Goal: Information Seeking & Learning: Learn about a topic

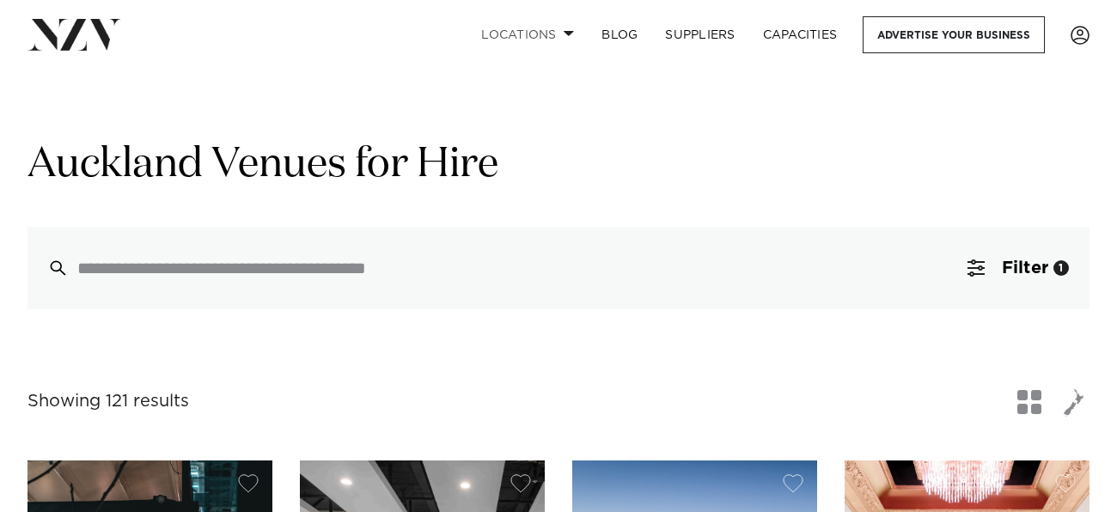
click at [516, 40] on link "Locations" at bounding box center [527, 34] width 120 height 37
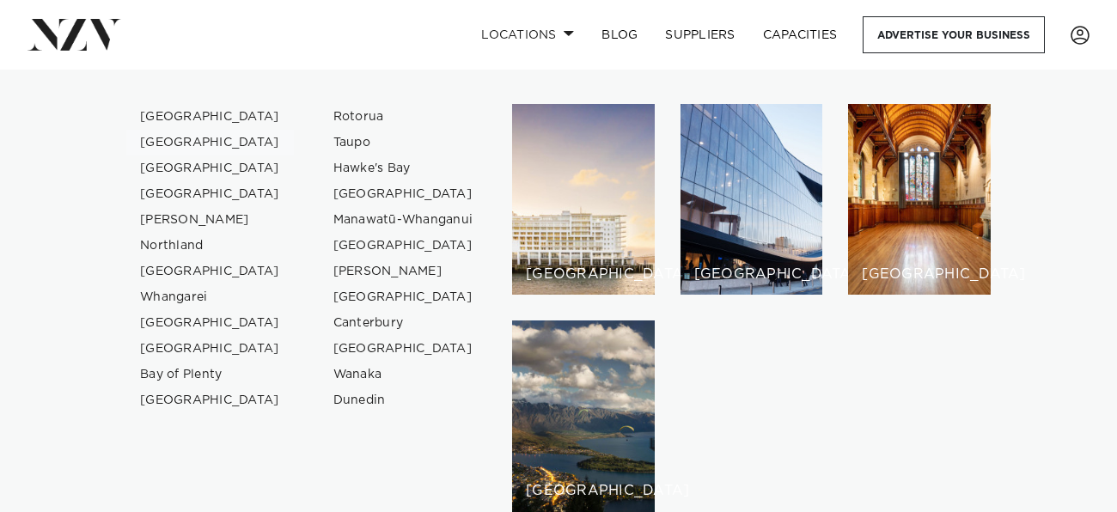
click at [195, 137] on link "[GEOGRAPHIC_DATA]" at bounding box center [210, 143] width 168 height 26
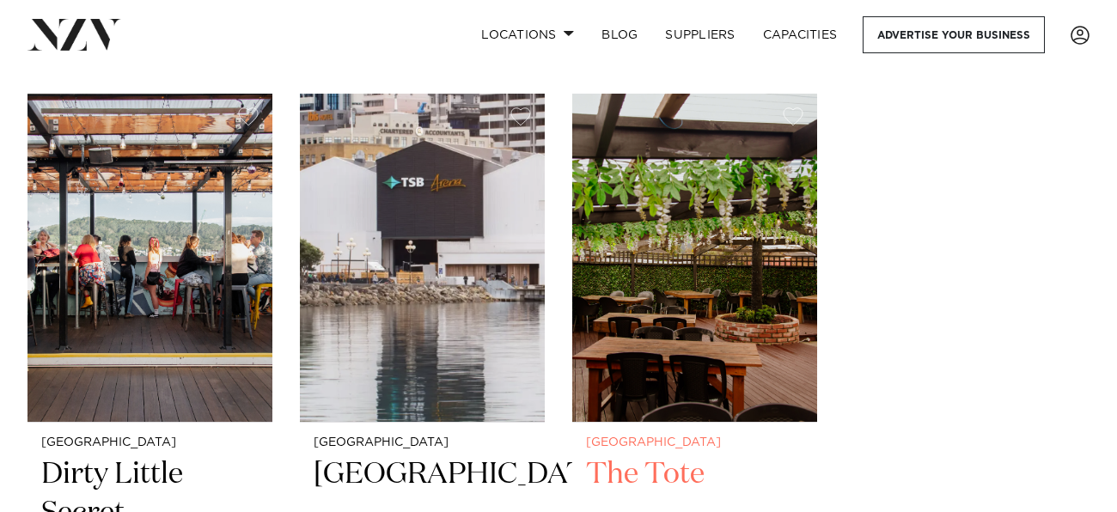
scroll to position [6948, 0]
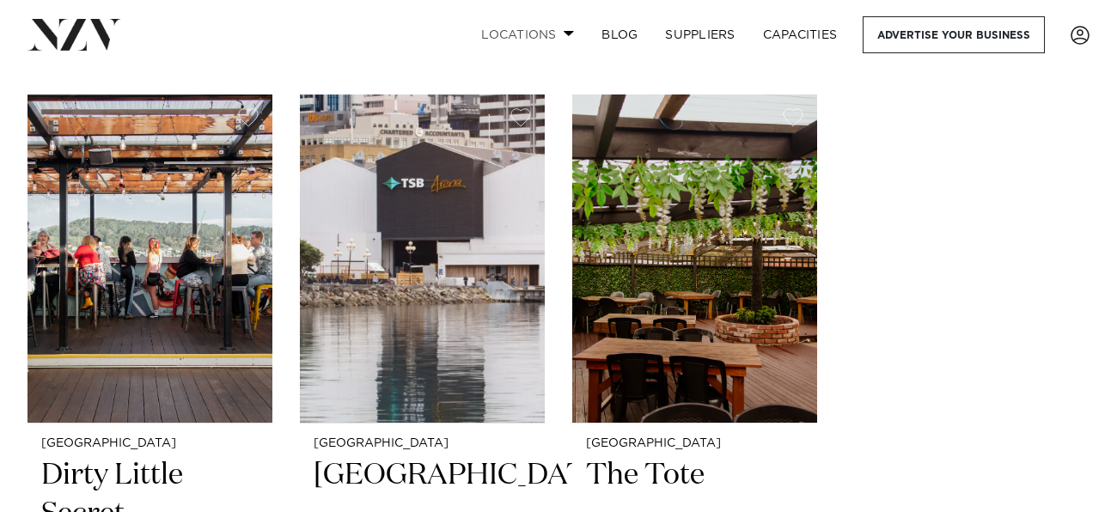
click at [538, 22] on link "Locations" at bounding box center [527, 34] width 120 height 37
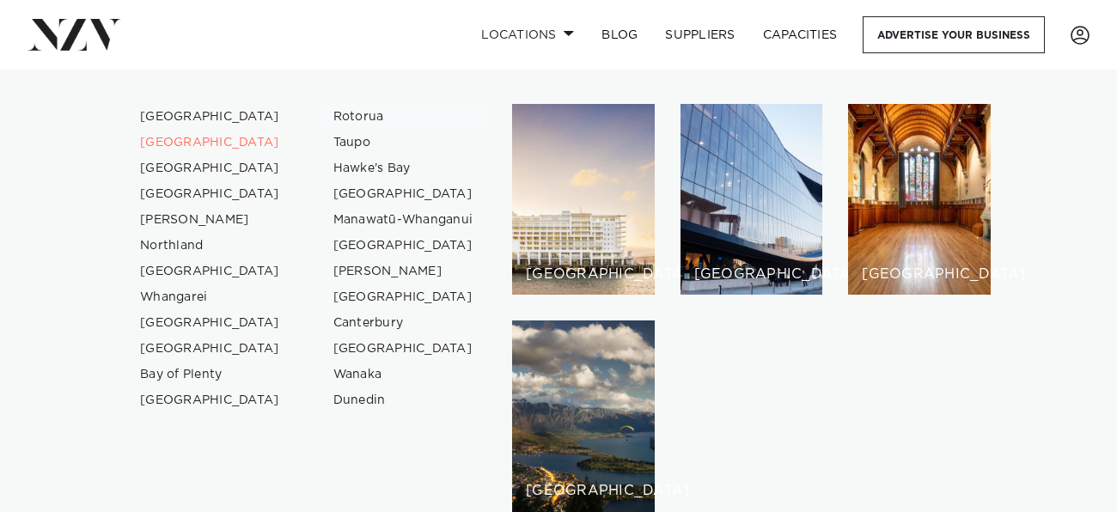
click at [357, 114] on link "Rotorua" at bounding box center [404, 117] width 168 height 26
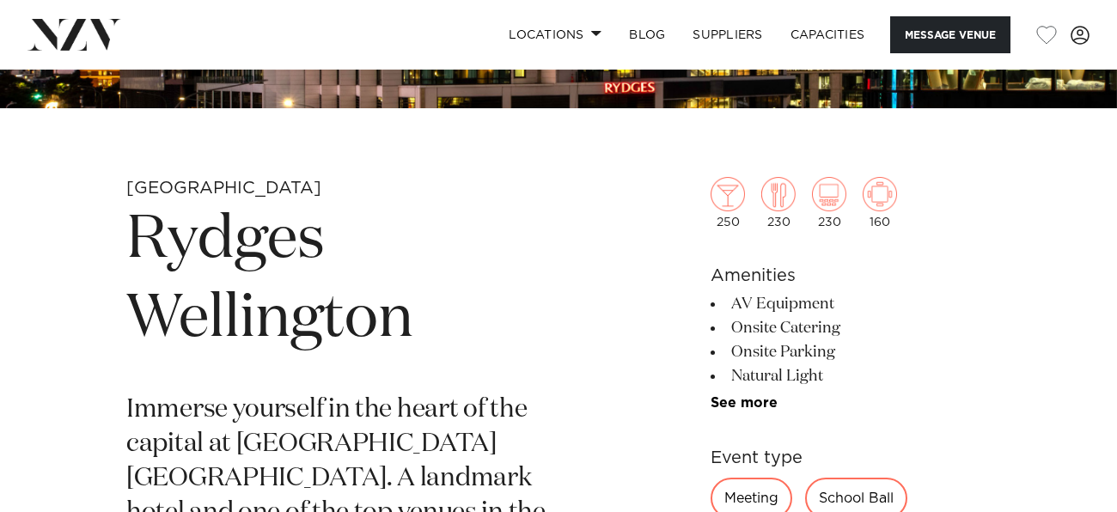
scroll to position [492, 0]
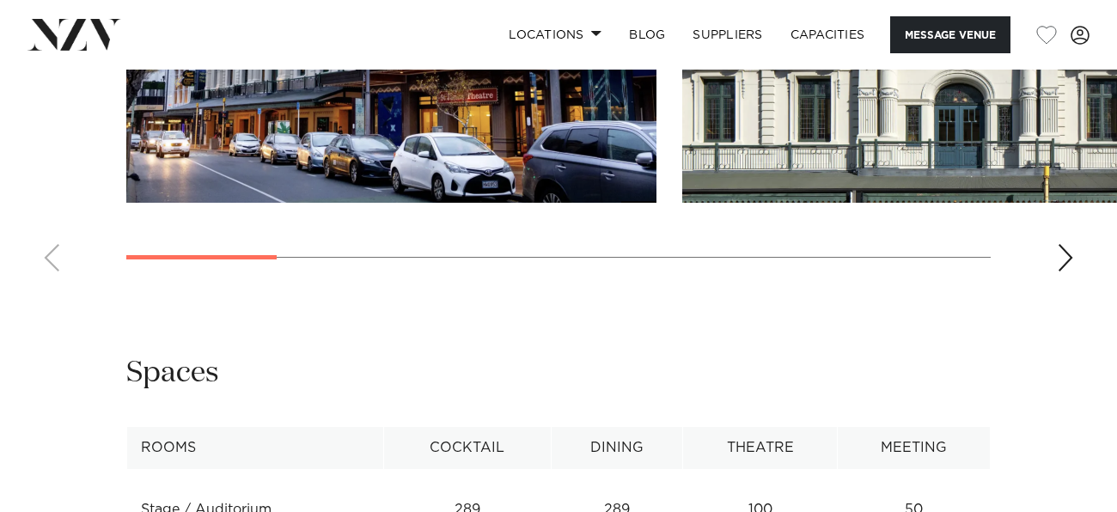
scroll to position [2017, 0]
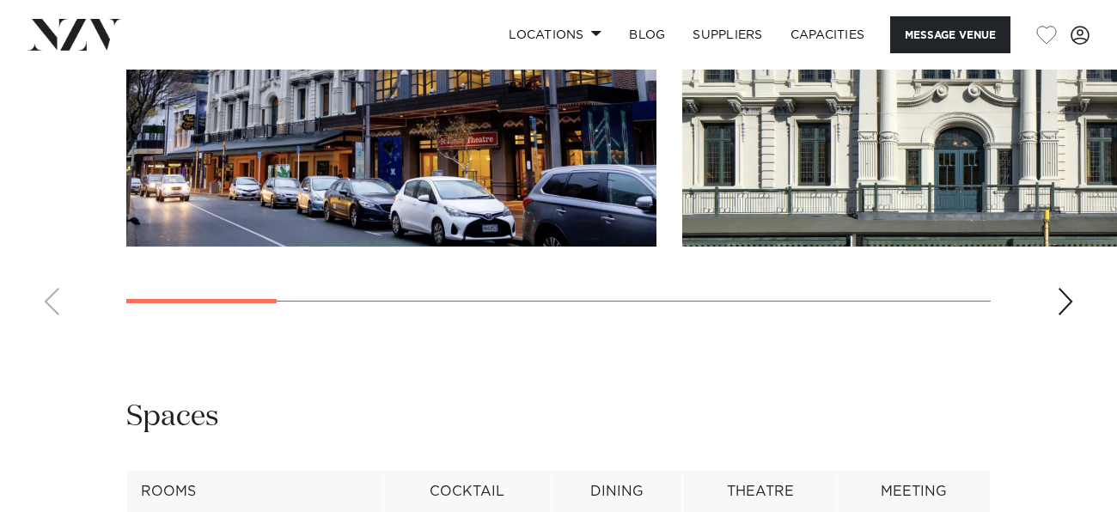
click at [1057, 315] on div "Next slide" at bounding box center [1065, 301] width 17 height 27
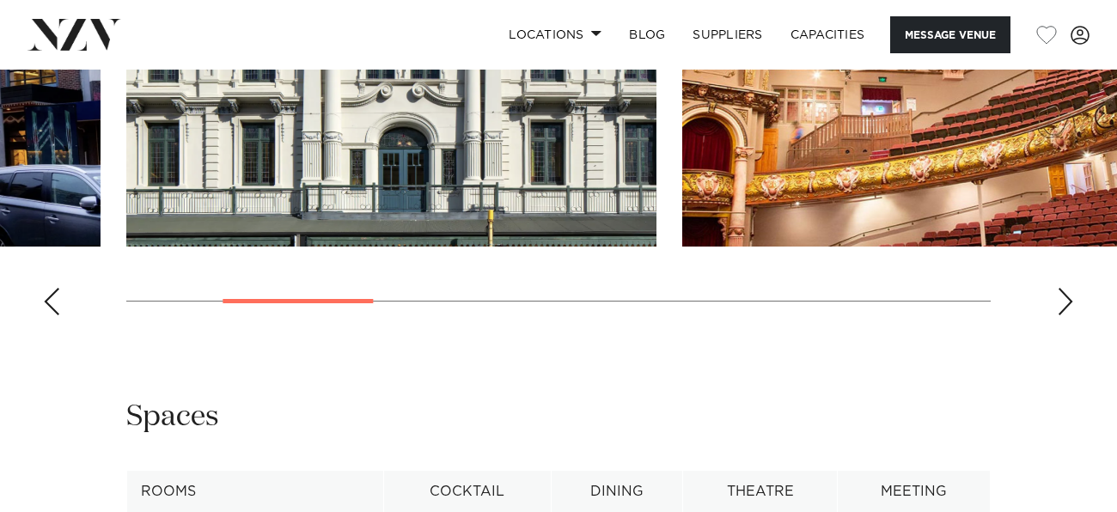
click at [1057, 315] on div "Next slide" at bounding box center [1065, 301] width 17 height 27
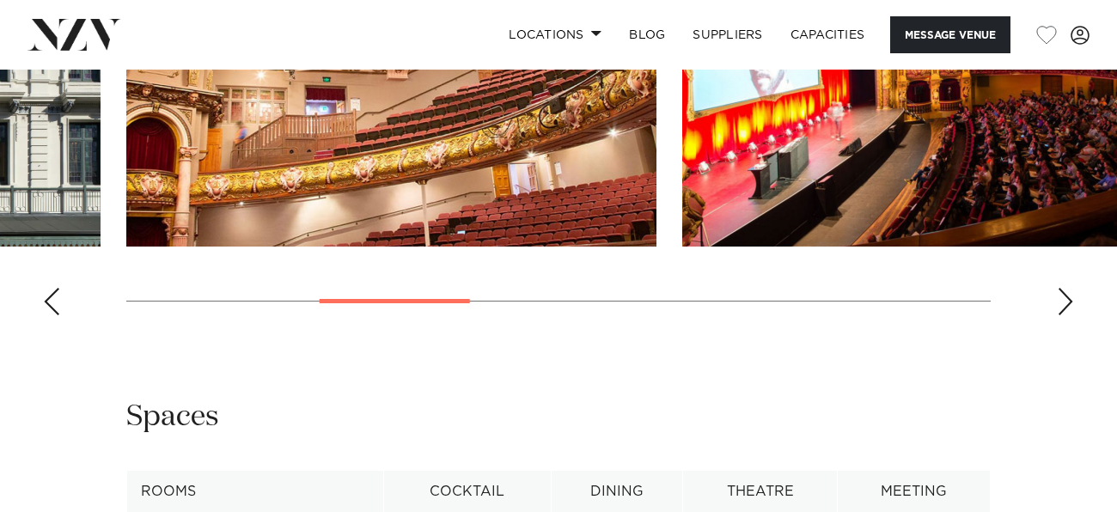
click at [1057, 315] on div "Next slide" at bounding box center [1065, 301] width 17 height 27
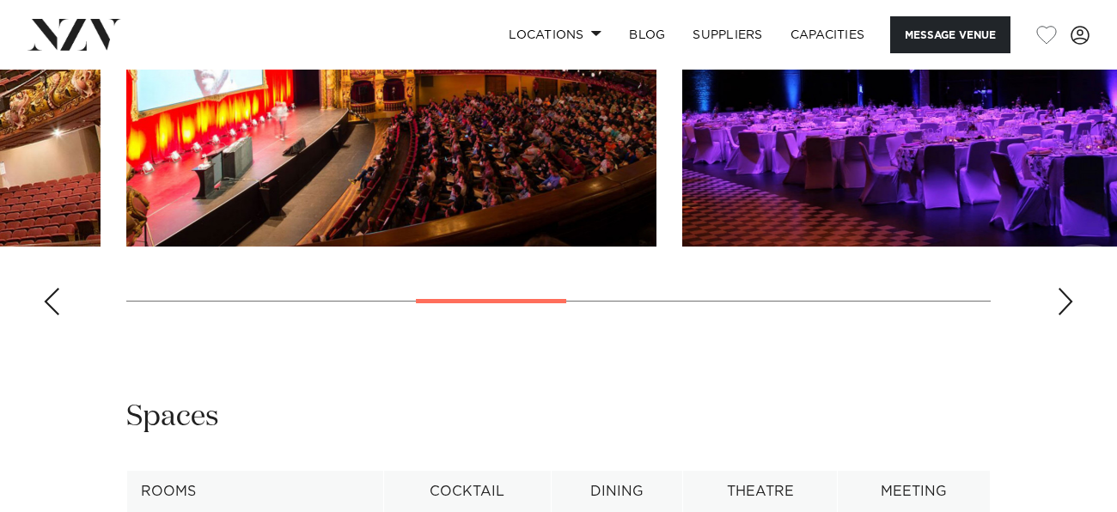
click at [1057, 315] on div "Next slide" at bounding box center [1065, 301] width 17 height 27
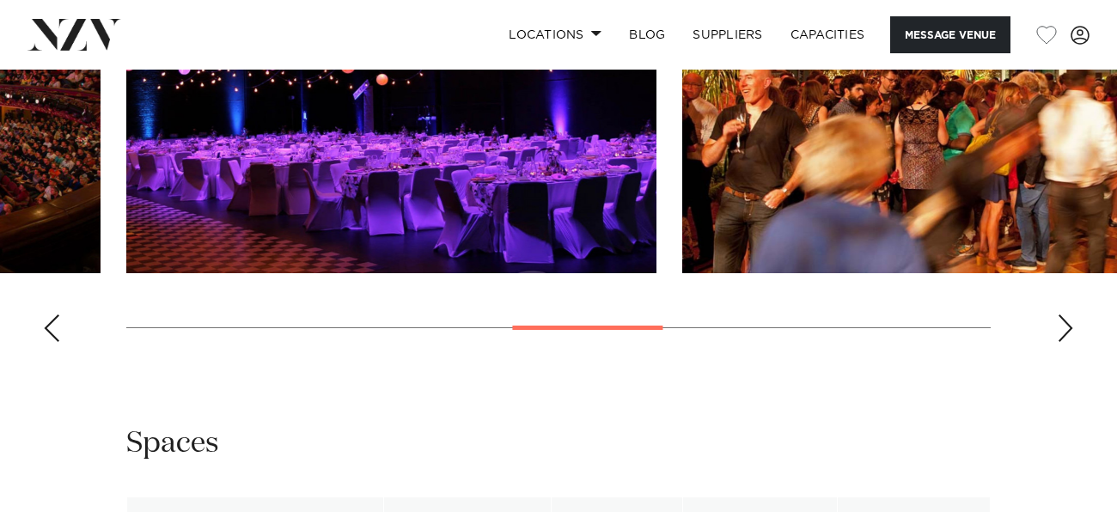
scroll to position [1992, 0]
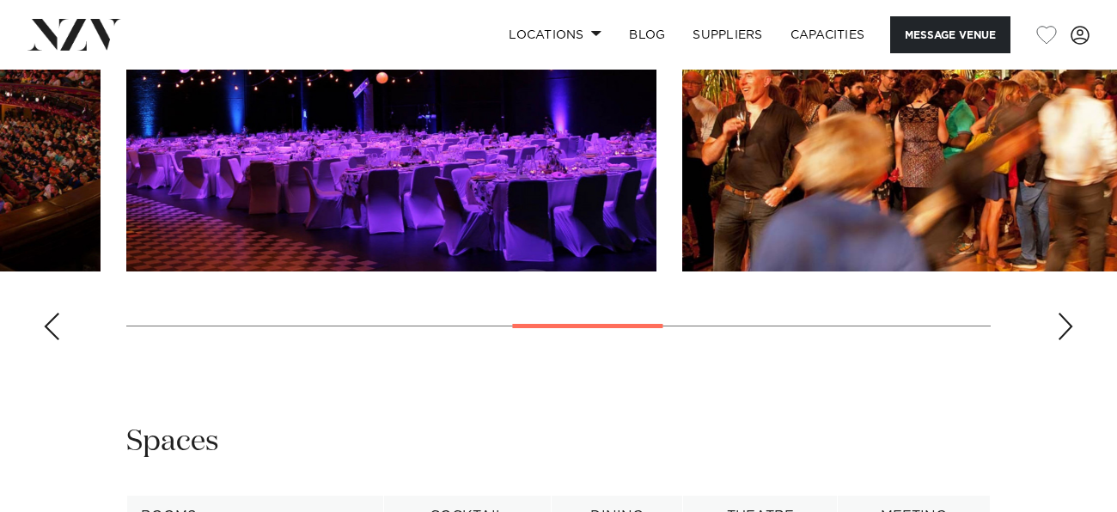
click at [1062, 340] on div "Next slide" at bounding box center [1065, 326] width 17 height 27
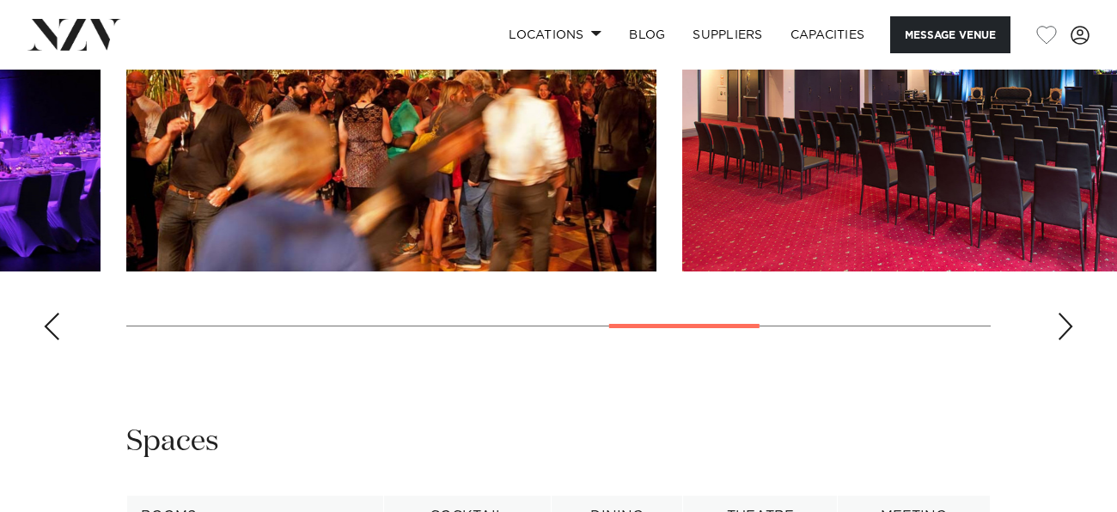
click at [1062, 340] on div "Next slide" at bounding box center [1065, 326] width 17 height 27
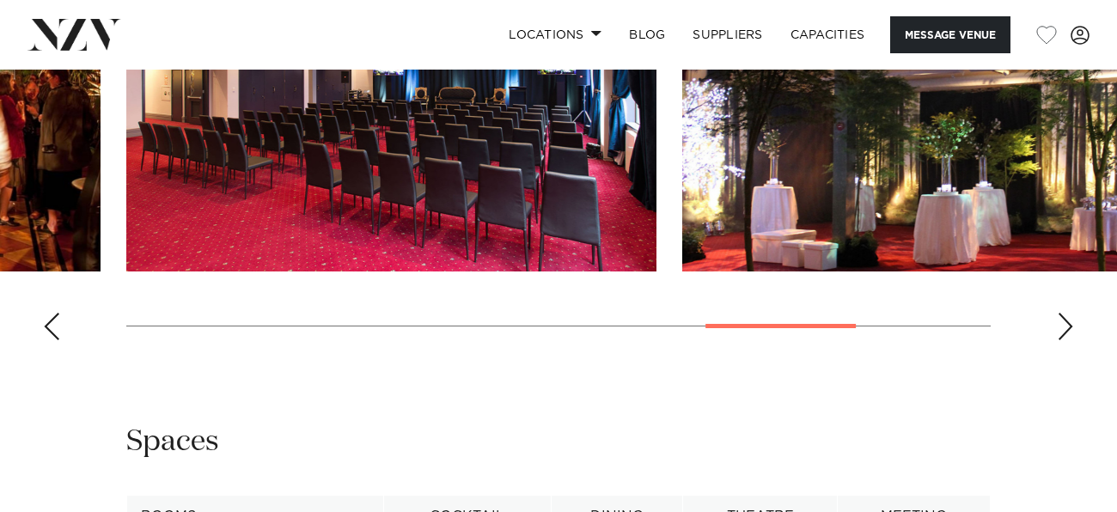
click at [1062, 340] on div "Next slide" at bounding box center [1065, 326] width 17 height 27
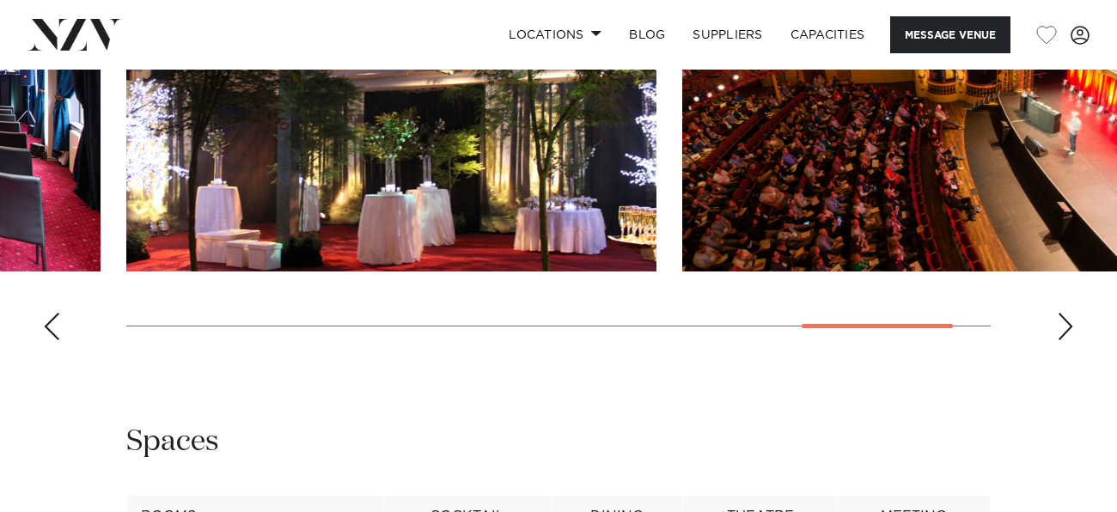
click at [1062, 340] on div "Next slide" at bounding box center [1065, 326] width 17 height 27
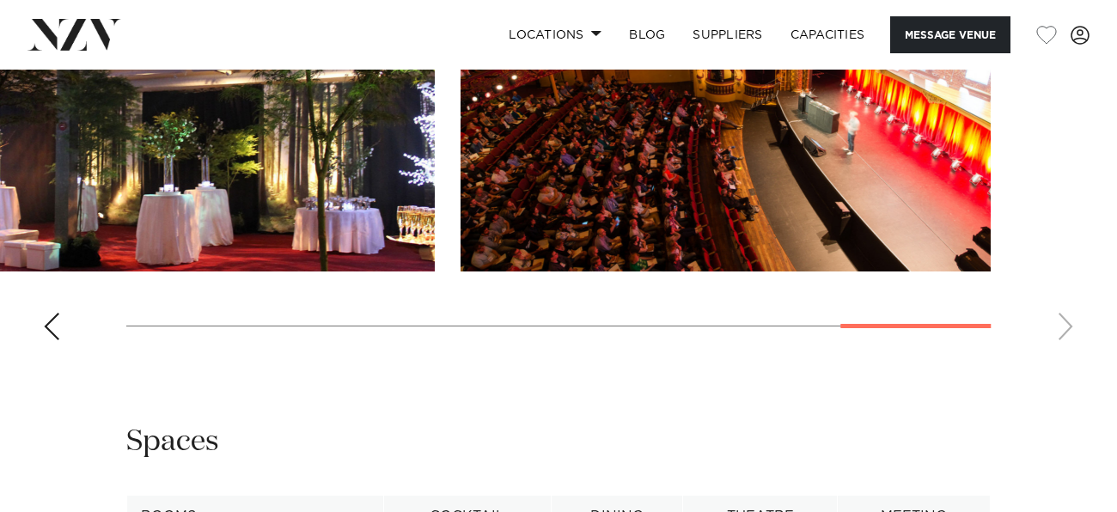
click at [1062, 354] on swiper-container at bounding box center [558, 118] width 1117 height 472
click at [53, 340] on div "Previous slide" at bounding box center [51, 326] width 17 height 27
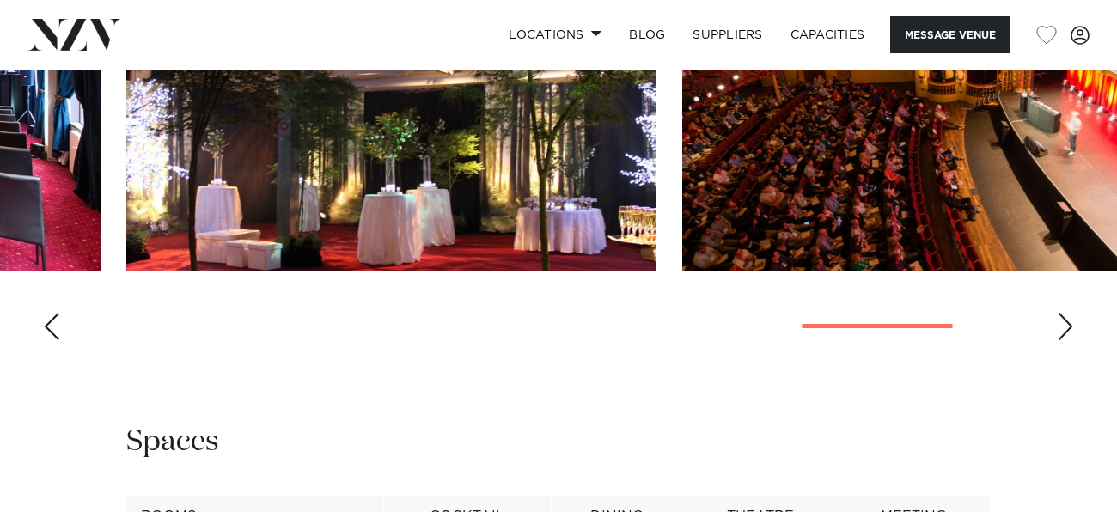
click at [53, 340] on div "Previous slide" at bounding box center [51, 326] width 17 height 27
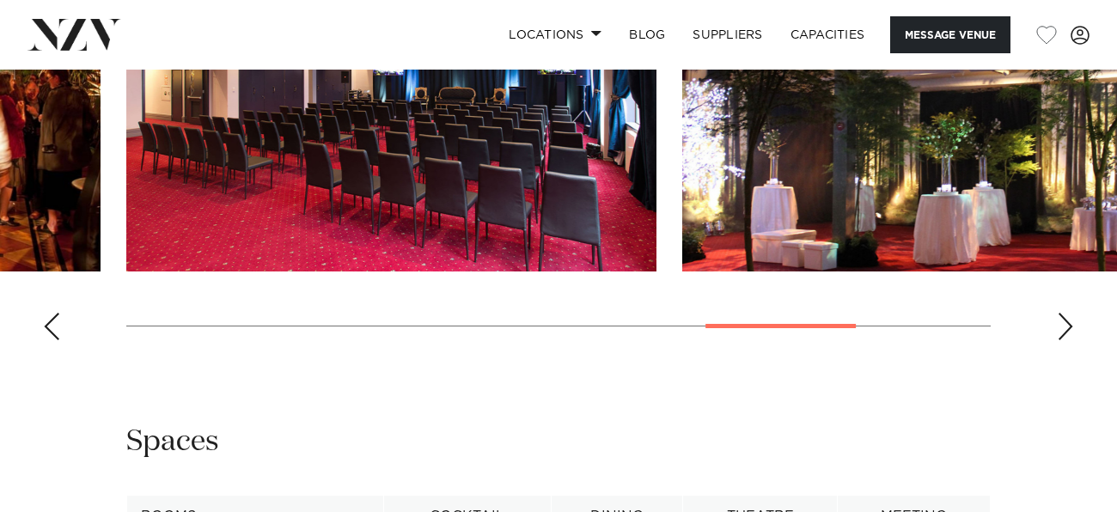
click at [53, 340] on div "Previous slide" at bounding box center [51, 326] width 17 height 27
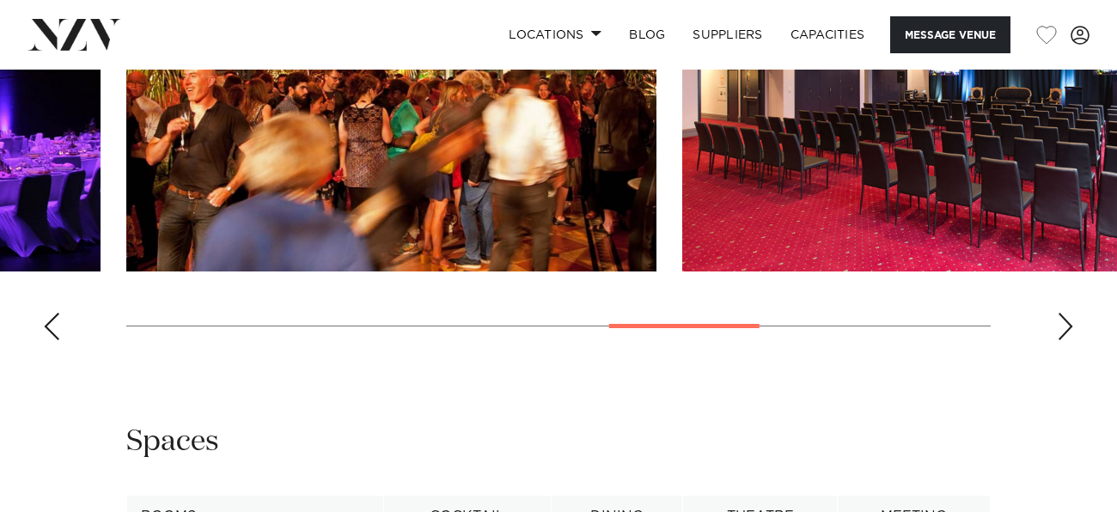
click at [53, 340] on div "Previous slide" at bounding box center [51, 326] width 17 height 27
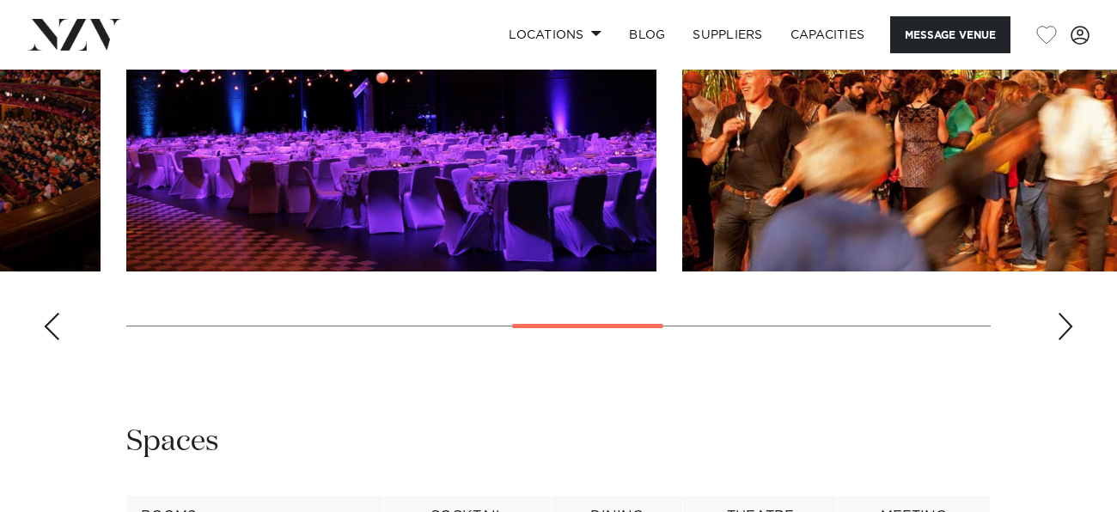
click at [332, 272] on img "5 / 9" at bounding box center [391, 76] width 530 height 389
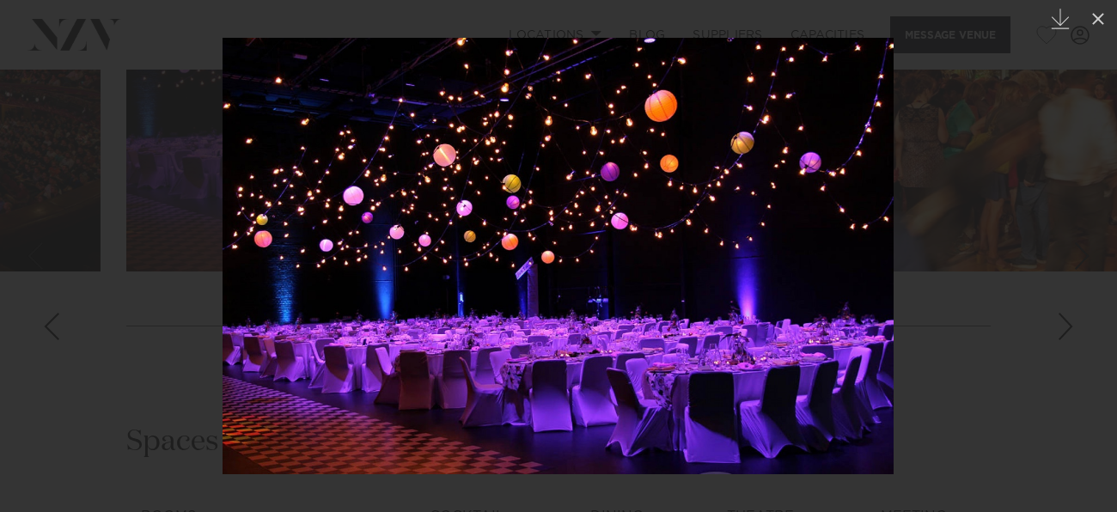
click at [903, 277] on div at bounding box center [558, 256] width 1117 height 512
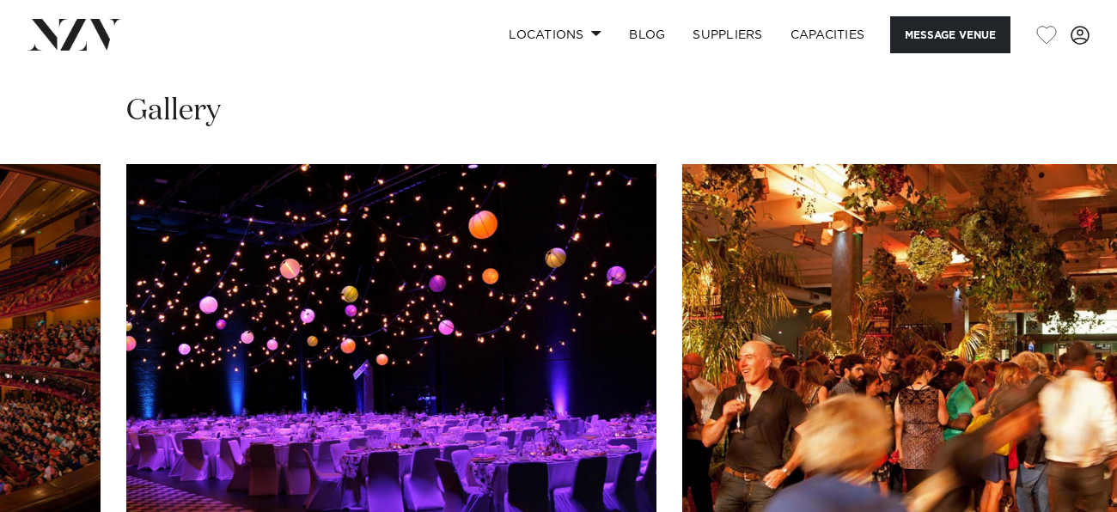
scroll to position [1701, 0]
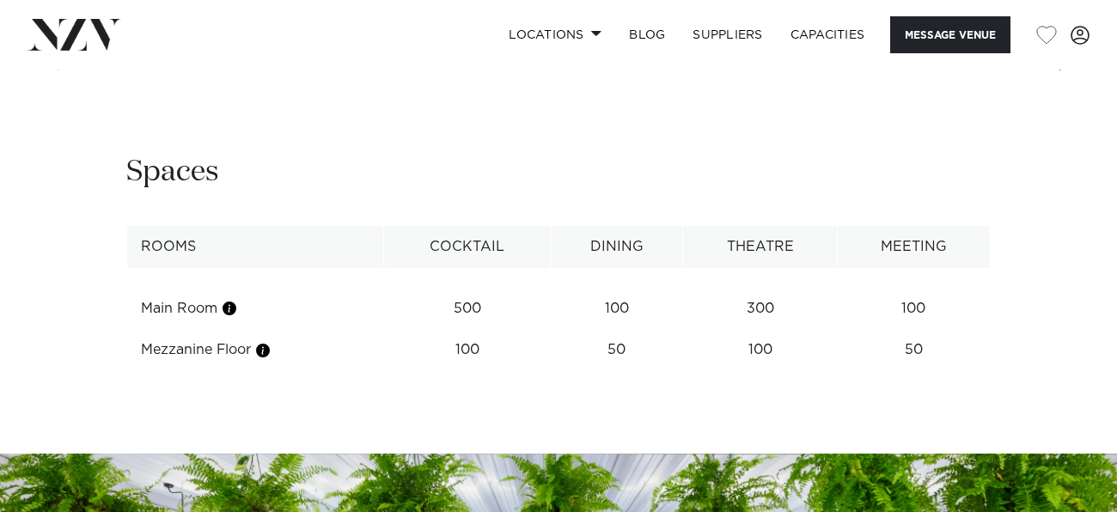
scroll to position [1970, 0]
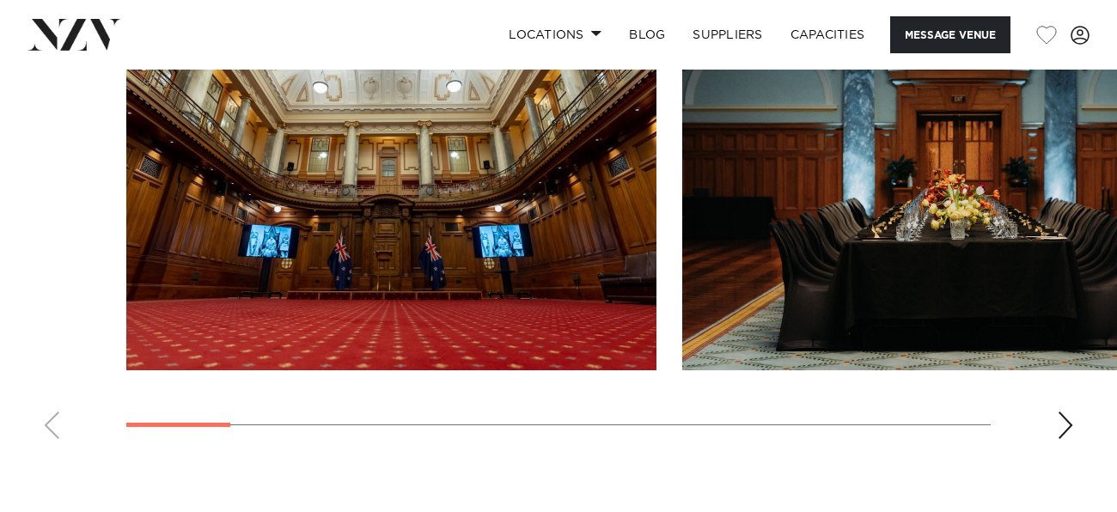
scroll to position [2157, 0]
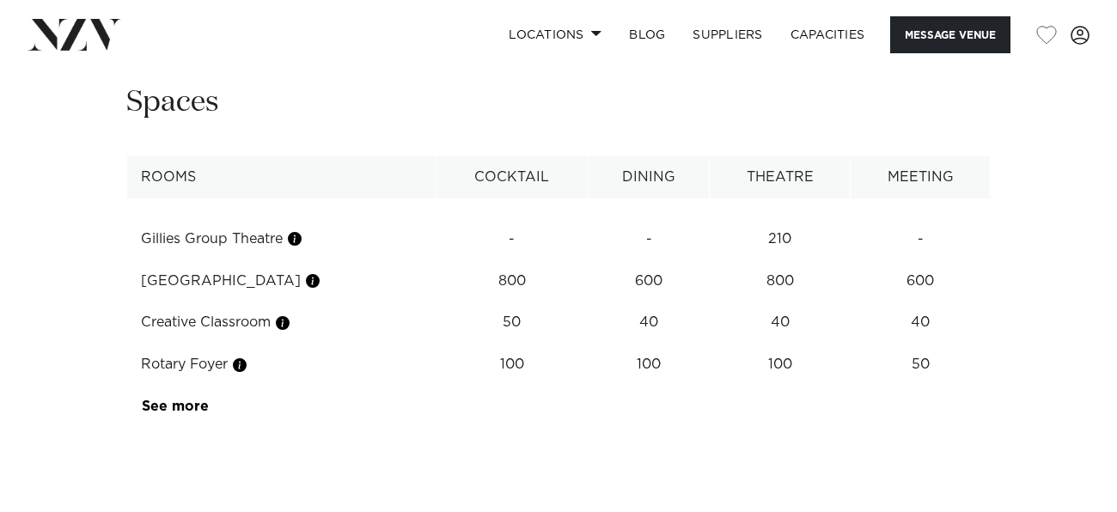
scroll to position [2458, 0]
click at [164, 400] on link "See more" at bounding box center [209, 407] width 134 height 14
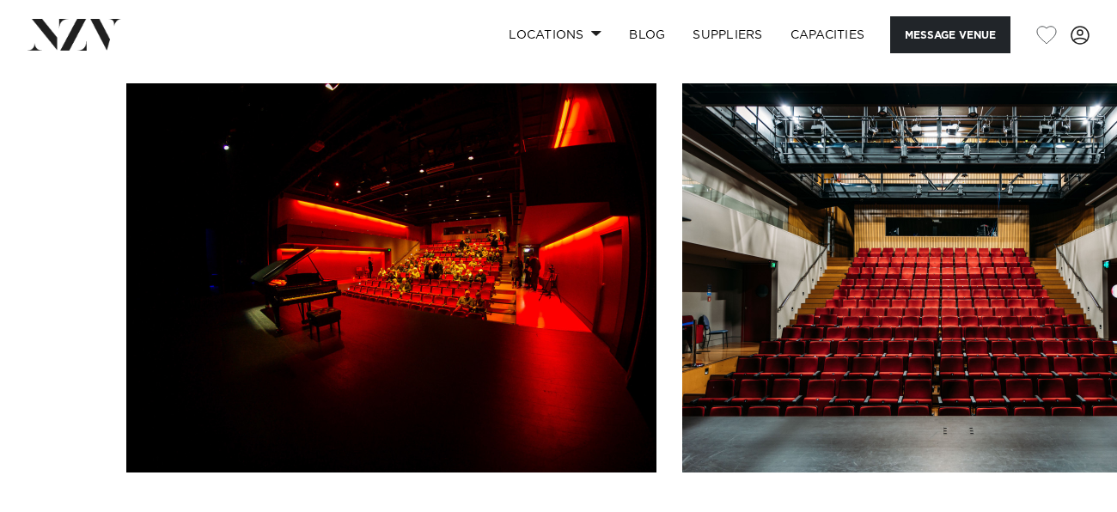
scroll to position [1919, 0]
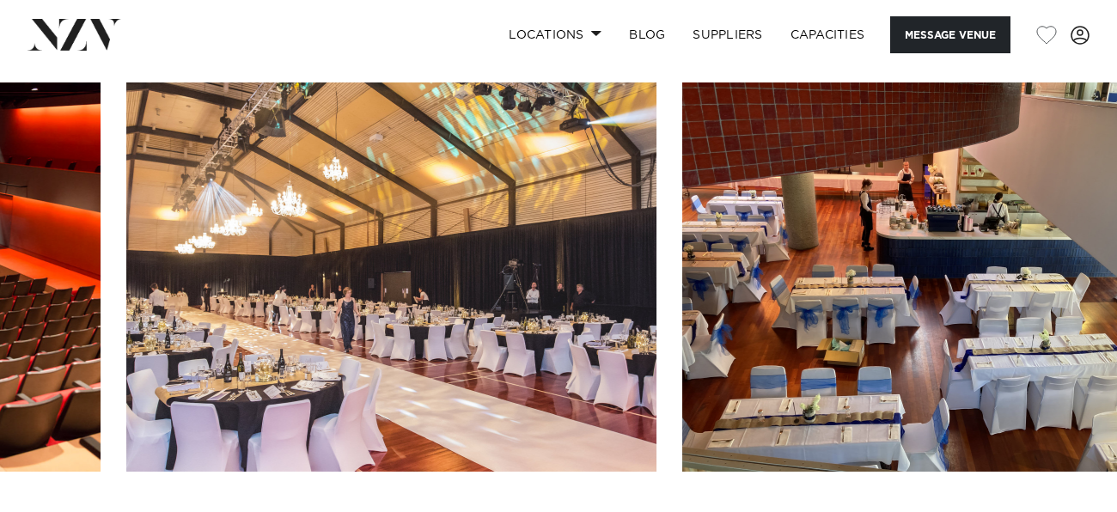
click at [449, 277] on img "4 / 30" at bounding box center [391, 276] width 530 height 389
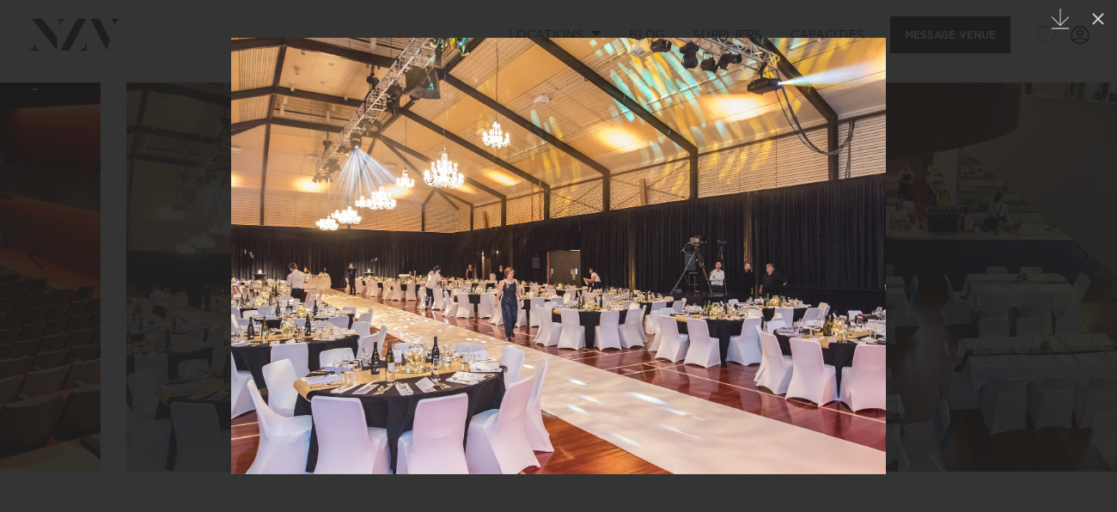
click at [920, 224] on div at bounding box center [558, 256] width 1117 height 512
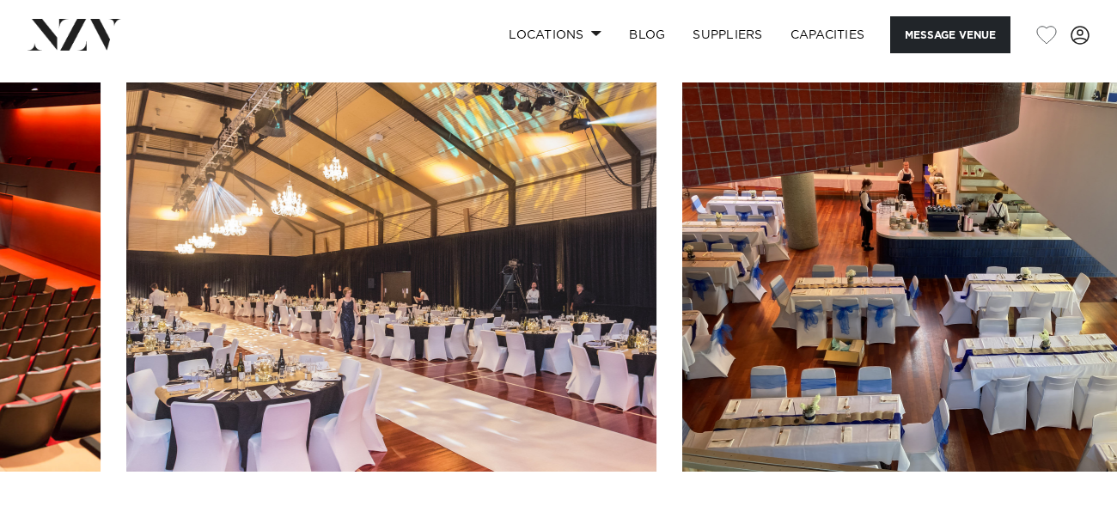
click at [516, 257] on img "4 / 30" at bounding box center [391, 276] width 530 height 389
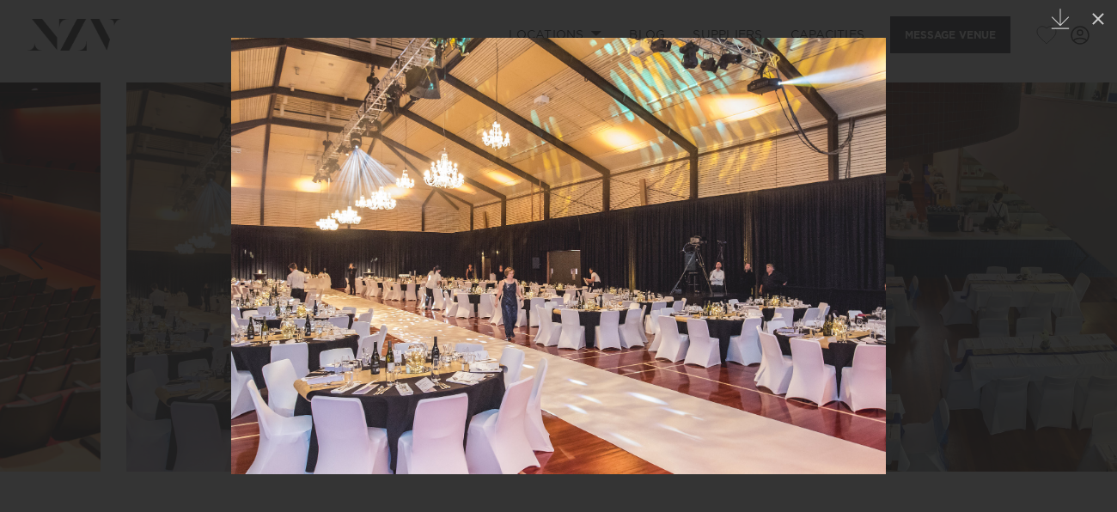
click at [956, 180] on div at bounding box center [558, 256] width 1117 height 512
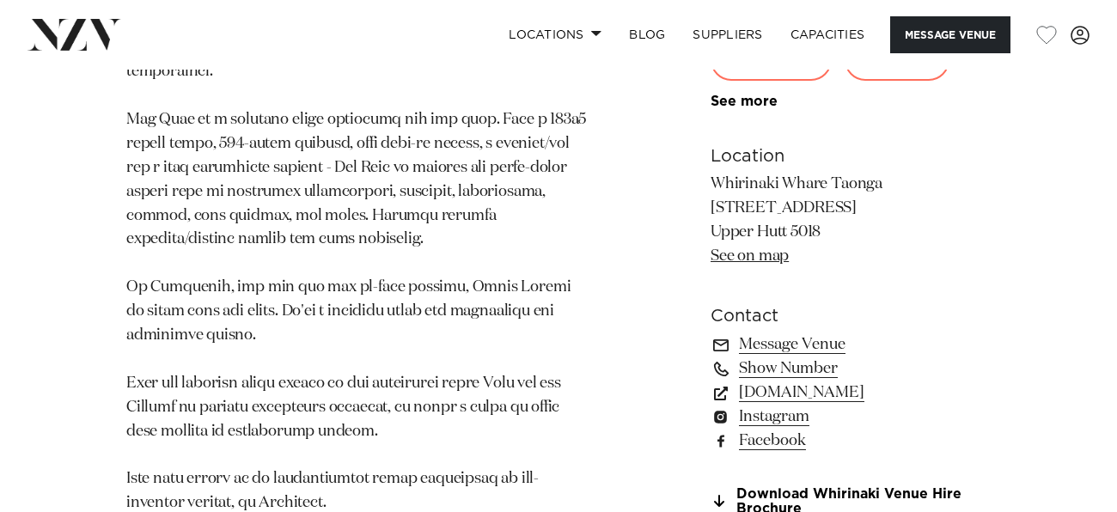
scroll to position [1342, 0]
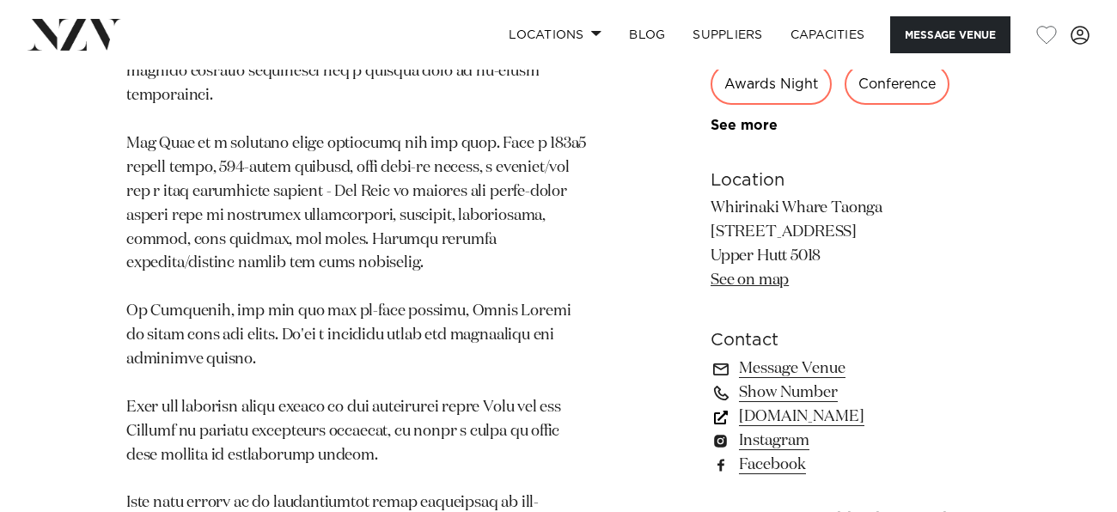
click at [848, 404] on link "www.whirinakiarts.org.nz" at bounding box center [851, 416] width 280 height 24
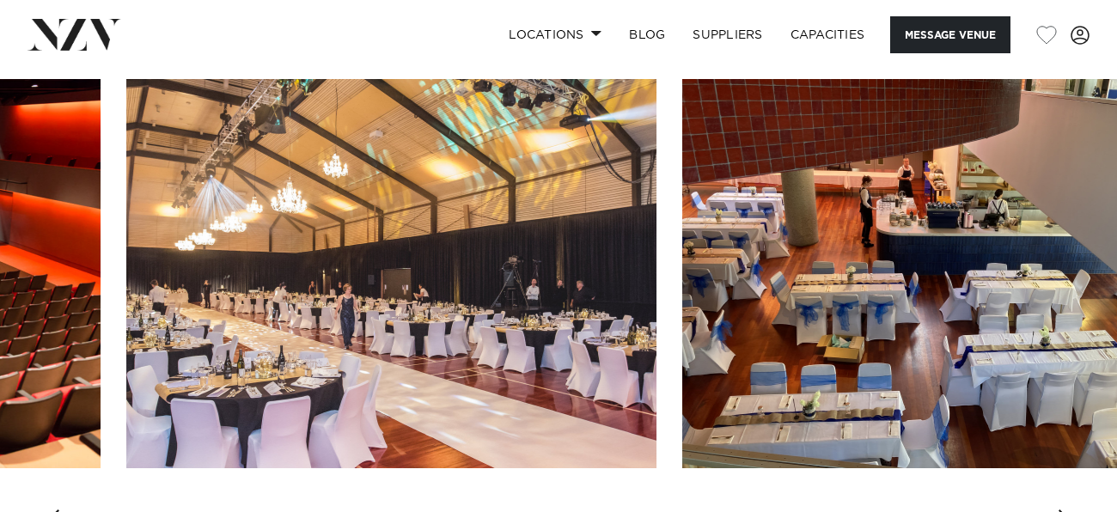
scroll to position [1923, 0]
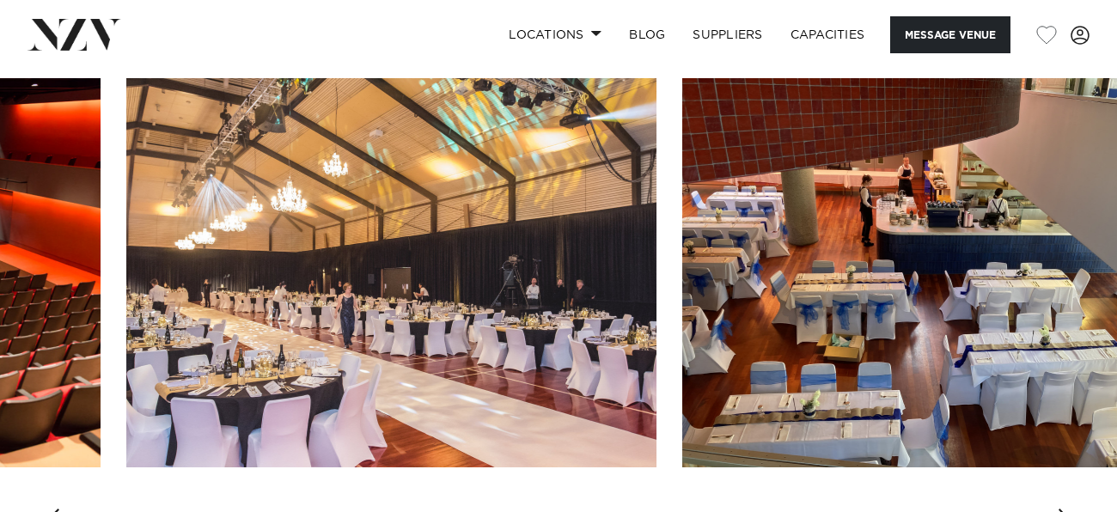
click at [563, 239] on img "4 / 30" at bounding box center [391, 272] width 530 height 389
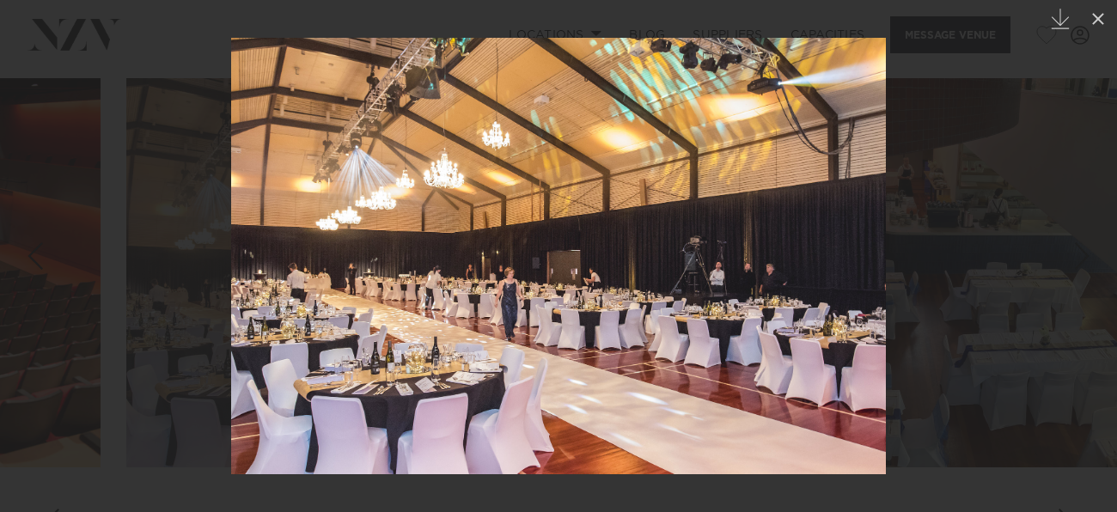
click at [944, 228] on div at bounding box center [558, 256] width 1117 height 512
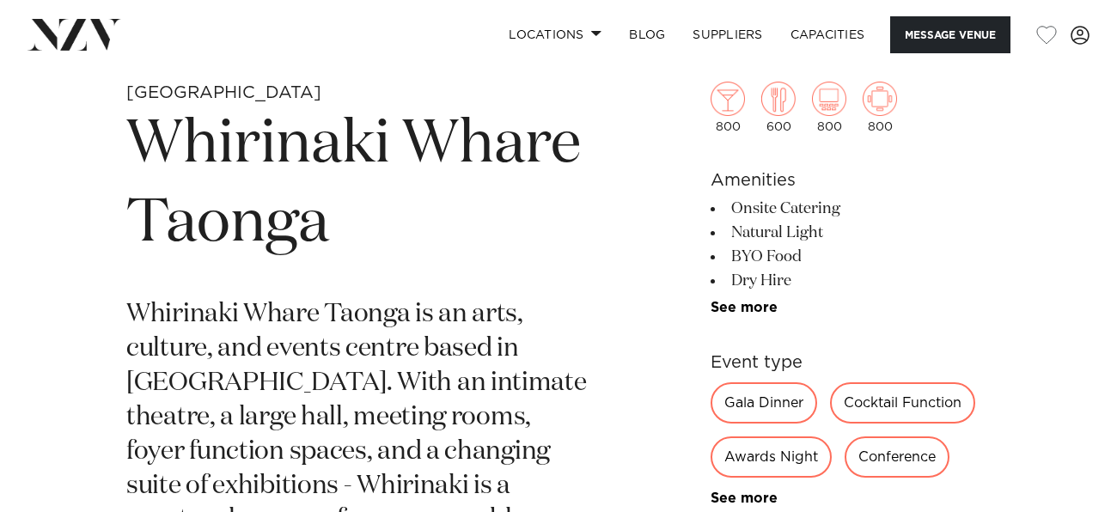
scroll to position [565, 0]
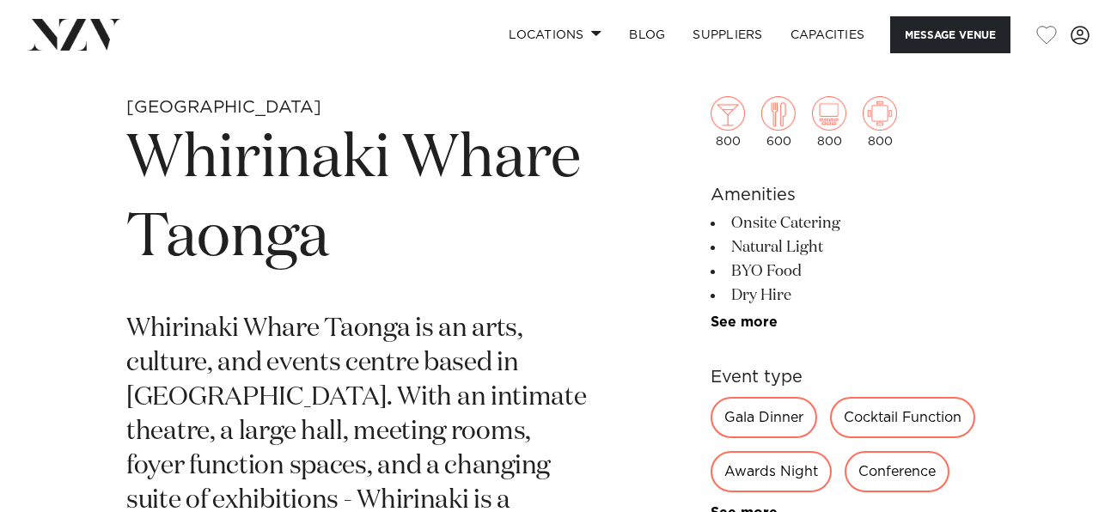
click at [328, 139] on h1 "Whirinaki Whare Taonga" at bounding box center [357, 199] width 462 height 158
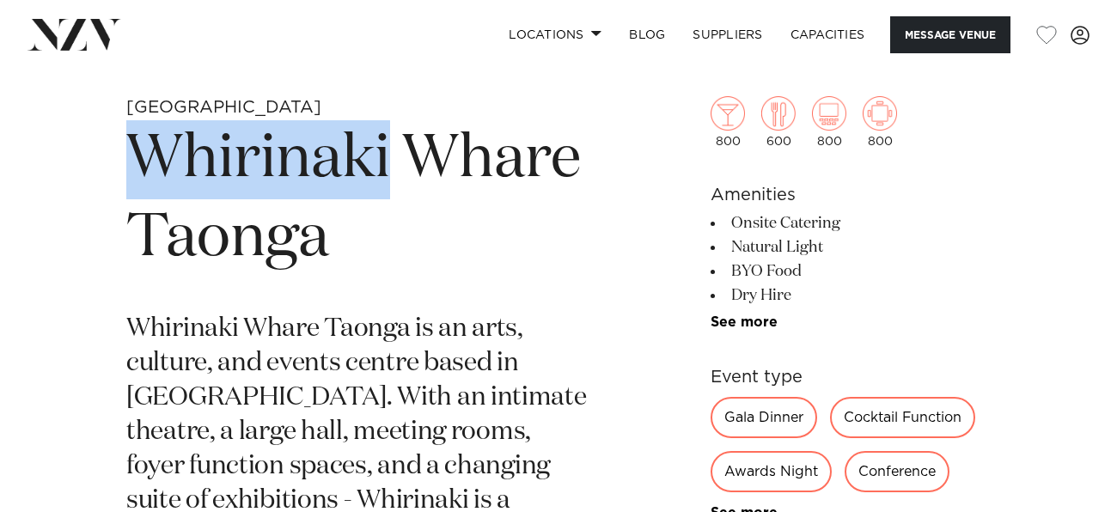
click at [328, 139] on h1 "Whirinaki Whare Taonga" at bounding box center [357, 199] width 462 height 158
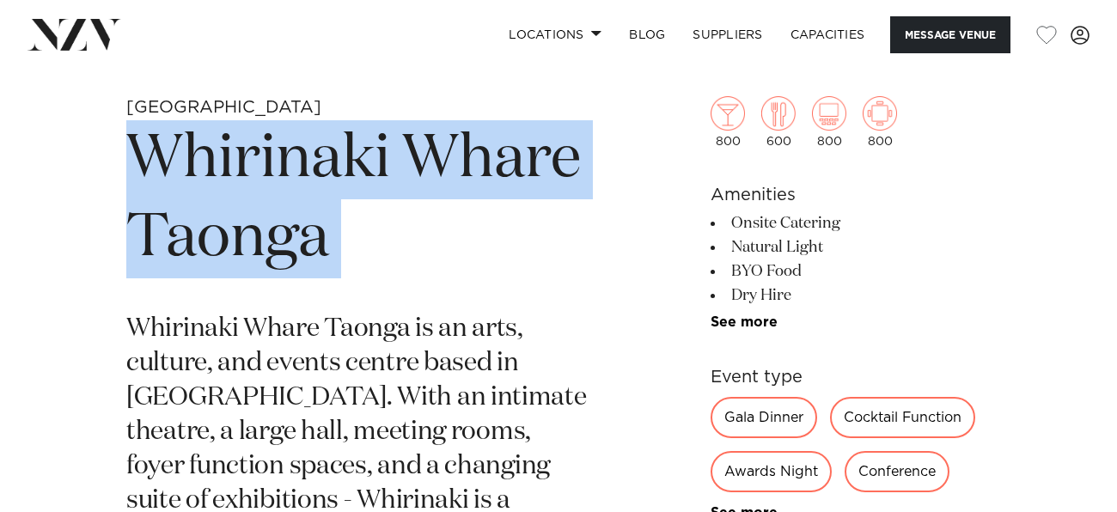
copy section "Whirinaki Whare Taonga"
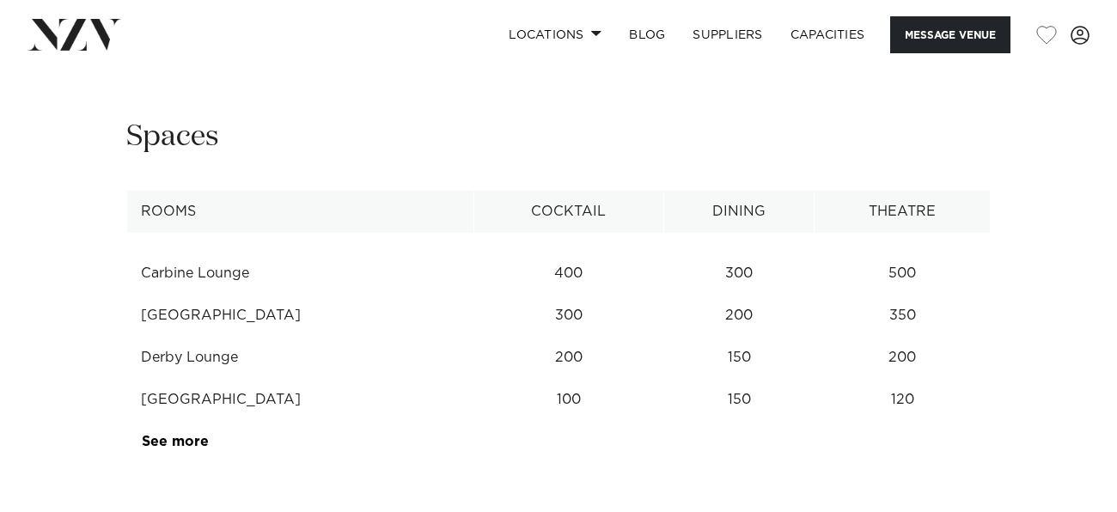
scroll to position [2216, 0]
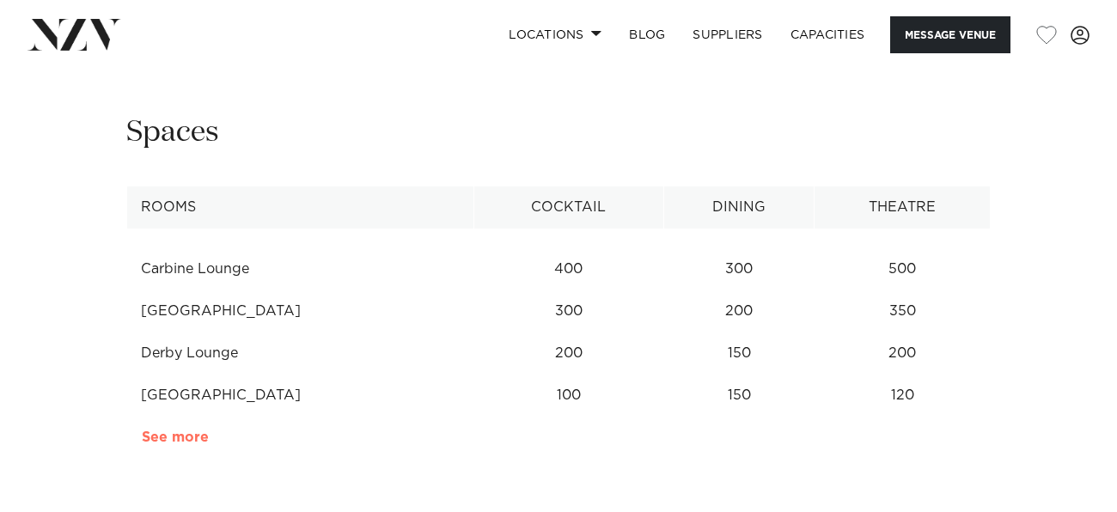
click at [174, 431] on link "See more" at bounding box center [209, 438] width 134 height 14
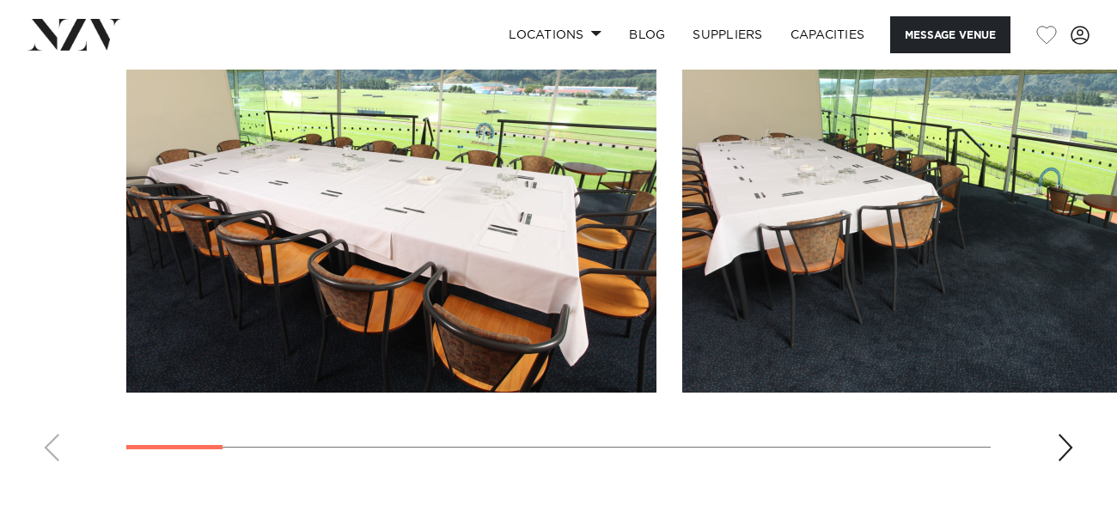
scroll to position [1782, 0]
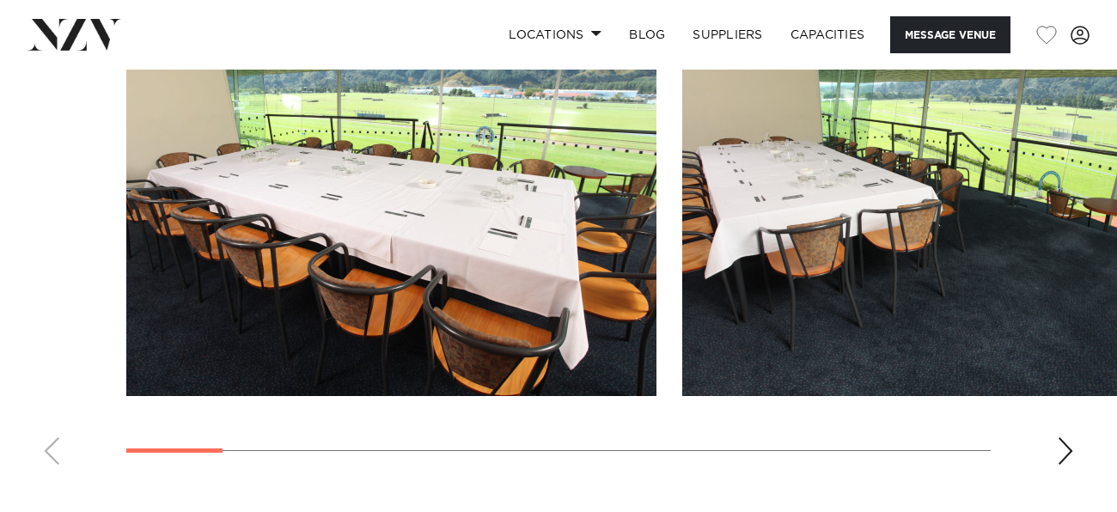
click at [1064, 437] on div "Next slide" at bounding box center [1065, 450] width 17 height 27
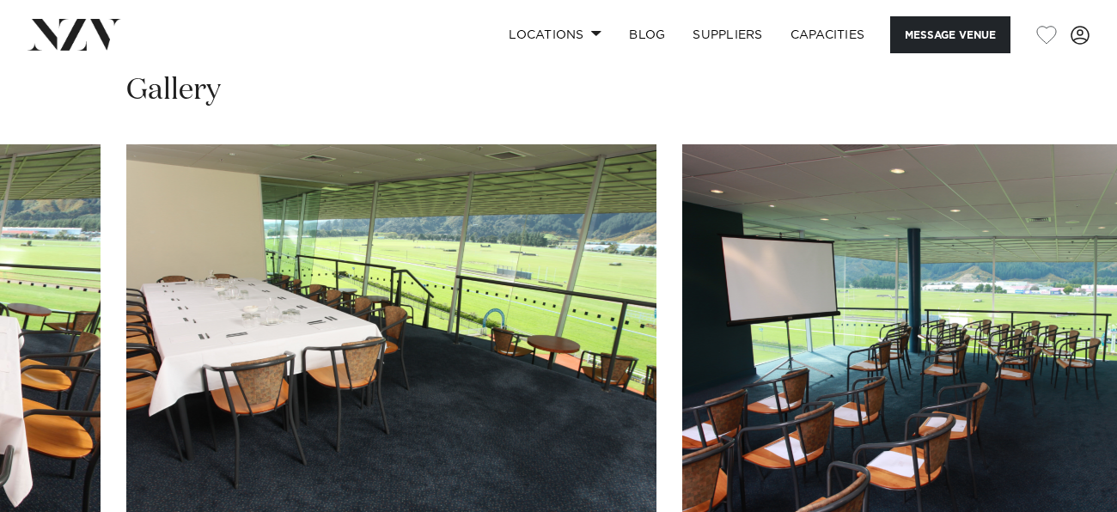
scroll to position [1641, 0]
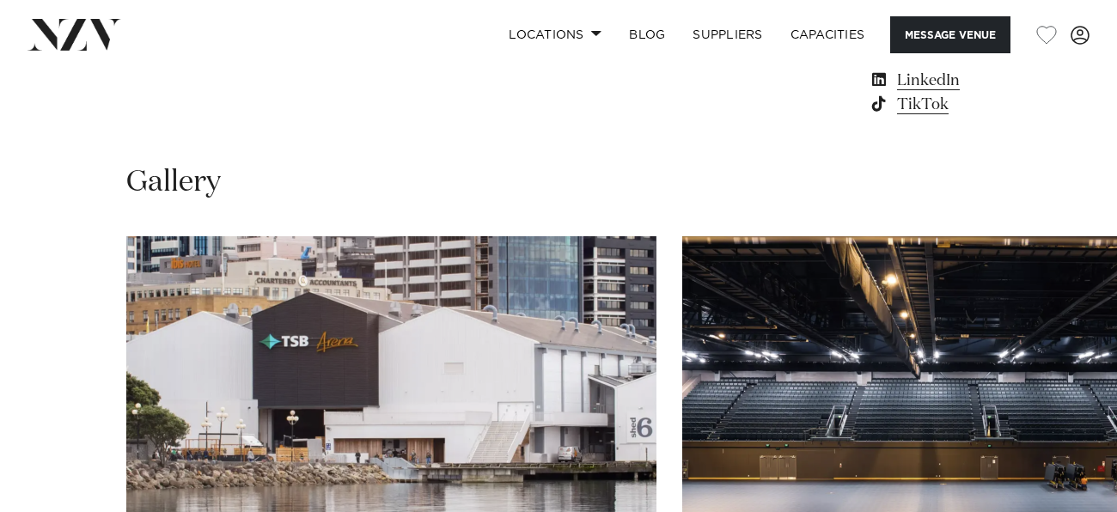
scroll to position [1494, 0]
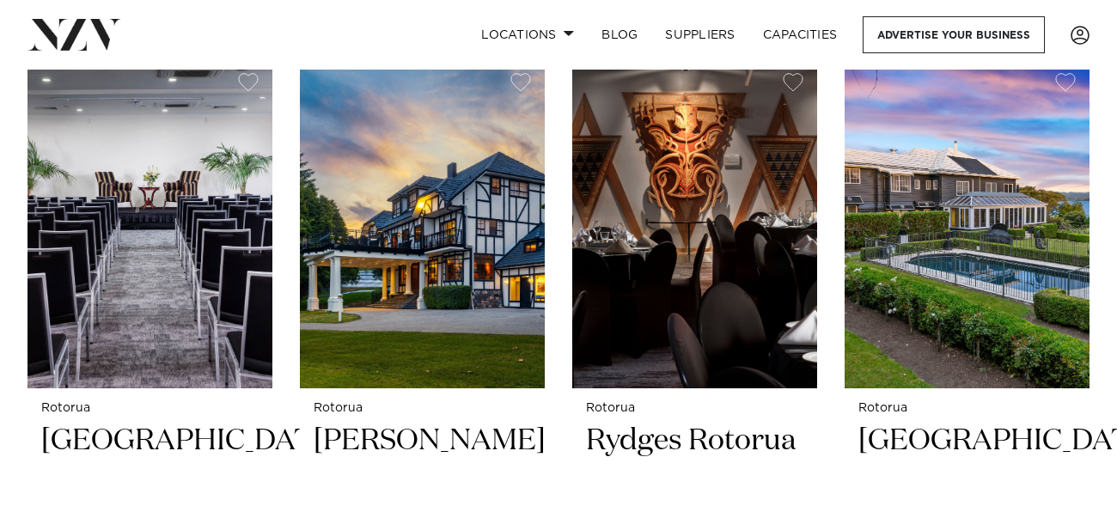
scroll to position [636, 0]
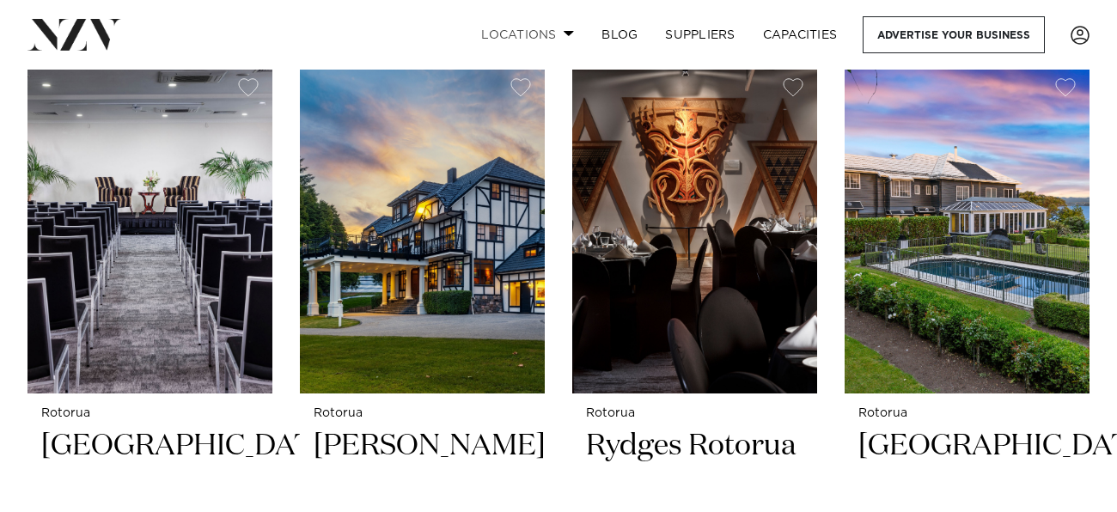
click at [514, 23] on link "Locations" at bounding box center [527, 34] width 120 height 37
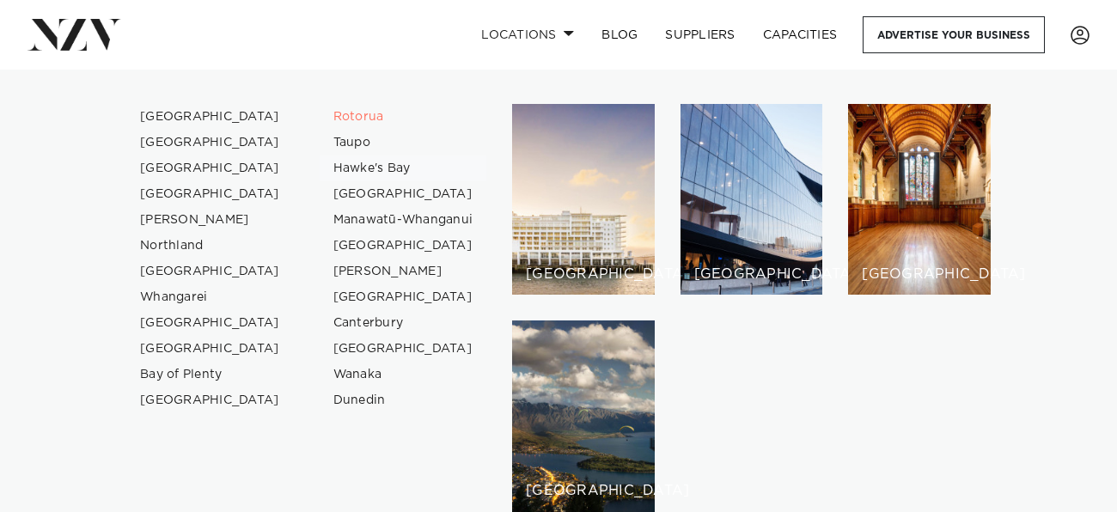
scroll to position [797, 0]
click at [201, 191] on link "[GEOGRAPHIC_DATA]" at bounding box center [210, 194] width 168 height 26
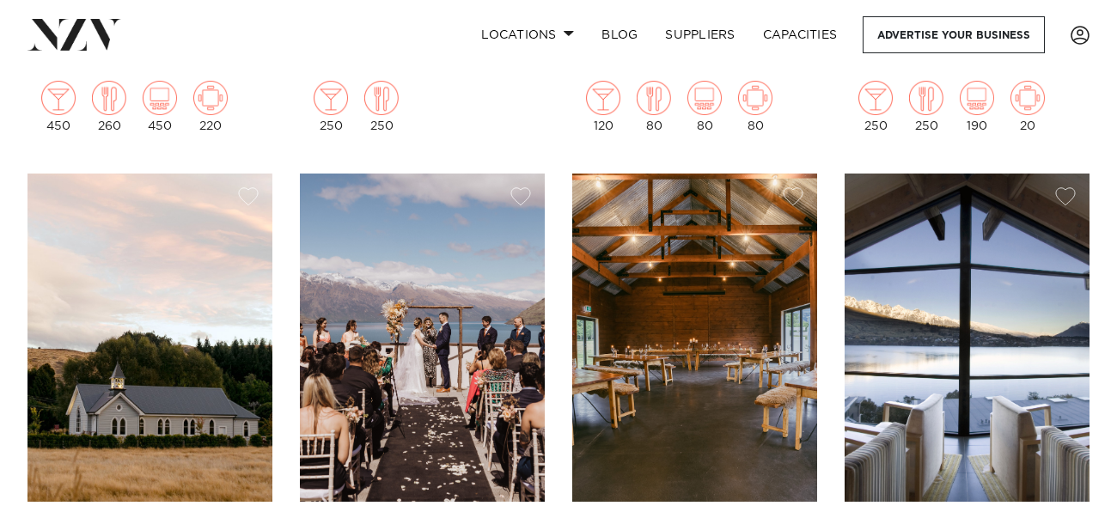
scroll to position [1284, 0]
